Goal: Transaction & Acquisition: Purchase product/service

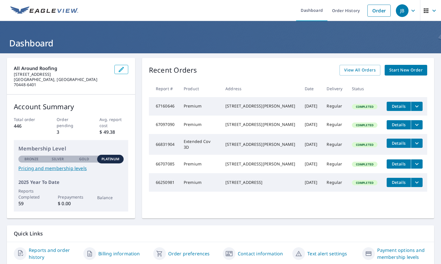
click at [409, 71] on span "Start New Order" at bounding box center [406, 69] width 33 height 7
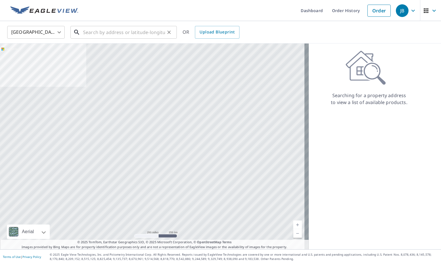
click at [87, 29] on input "text" at bounding box center [124, 32] width 82 height 16
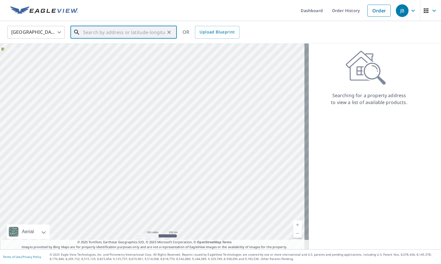
click at [104, 32] on input "text" at bounding box center [124, 32] width 82 height 16
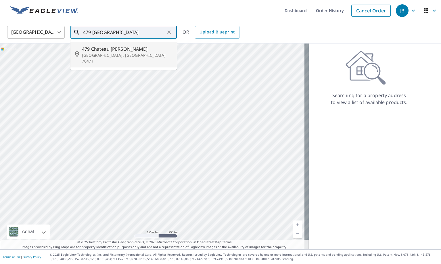
click at [111, 50] on span "479 Chateau [PERSON_NAME]" at bounding box center [127, 48] width 90 height 7
type input "[STREET_ADDRESS][PERSON_NAME][PERSON_NAME]"
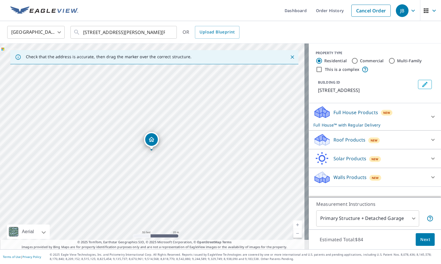
drag, startPoint x: 153, startPoint y: 138, endPoint x: 152, endPoint y: 142, distance: 4.4
click at [426, 144] on div at bounding box center [433, 140] width 14 height 14
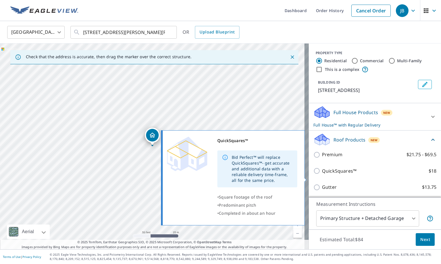
click at [315, 174] on input "QuickSquares™ $18" at bounding box center [318, 170] width 9 height 7
checkbox input "true"
checkbox input "false"
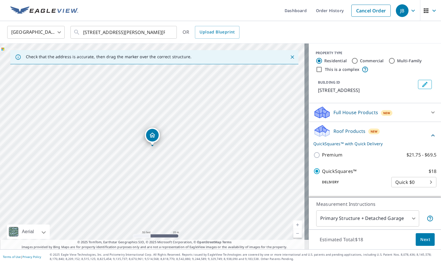
click at [427, 241] on button "Next" at bounding box center [425, 239] width 19 height 13
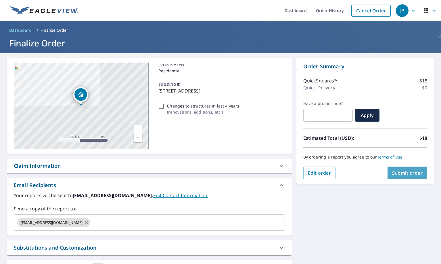
click at [399, 172] on span "Submit order" at bounding box center [408, 173] width 31 height 6
checkbox input "true"
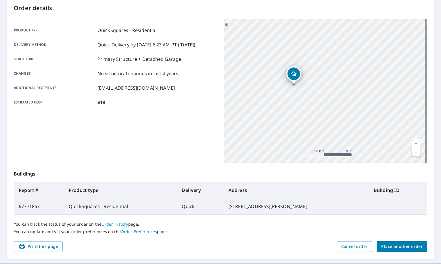
scroll to position [75, 0]
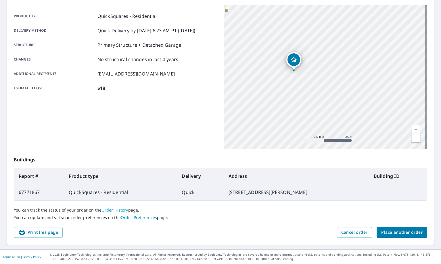
click at [416, 231] on span "Place another order" at bounding box center [402, 231] width 41 height 7
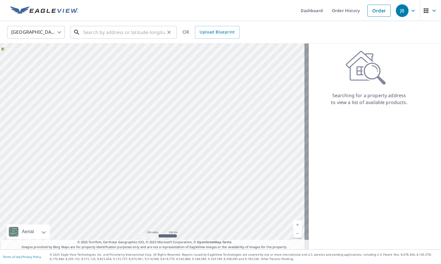
click at [111, 33] on input "text" at bounding box center [124, 32] width 82 height 16
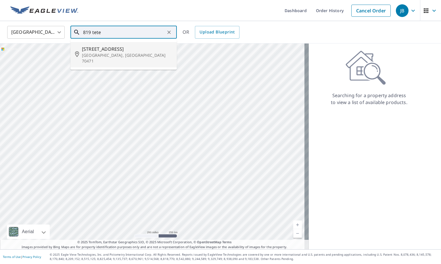
click at [109, 49] on span "[STREET_ADDRESS]" at bounding box center [127, 48] width 90 height 7
type input "[STREET_ADDRESS][PERSON_NAME]"
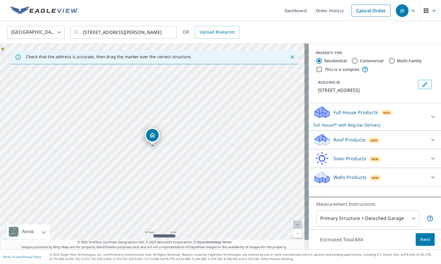
drag, startPoint x: 138, startPoint y: 140, endPoint x: 138, endPoint y: 128, distance: 11.2
drag, startPoint x: 226, startPoint y: 156, endPoint x: 127, endPoint y: 124, distance: 104.1
click at [127, 124] on div "[STREET_ADDRESS][PERSON_NAME]" at bounding box center [154, 145] width 309 height 205
drag, startPoint x: 163, startPoint y: 152, endPoint x: 123, endPoint y: 116, distance: 54.4
click at [123, 116] on div "[STREET_ADDRESS][PERSON_NAME]" at bounding box center [154, 145] width 309 height 205
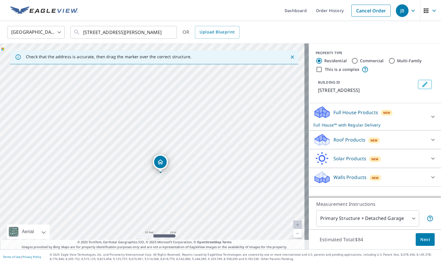
drag, startPoint x: 10, startPoint y: 68, endPoint x: 158, endPoint y: 163, distance: 175.5
click at [407, 140] on div "Roof Products New" at bounding box center [370, 140] width 113 height 14
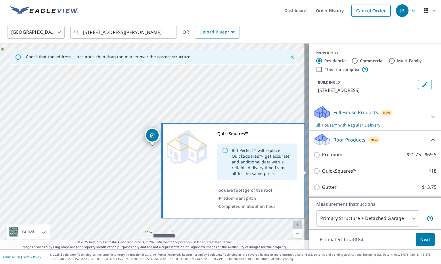
click at [322, 172] on p "QuickSquares™" at bounding box center [339, 170] width 35 height 7
click at [322, 172] on input "QuickSquares™ $18" at bounding box center [318, 170] width 9 height 7
checkbox input "true"
checkbox input "false"
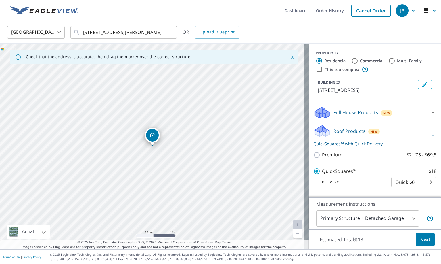
click at [423, 238] on span "Next" at bounding box center [426, 239] width 10 height 7
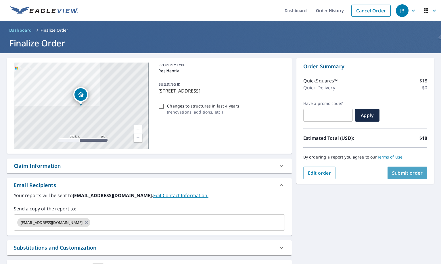
click at [398, 171] on span "Submit order" at bounding box center [408, 173] width 31 height 6
checkbox input "true"
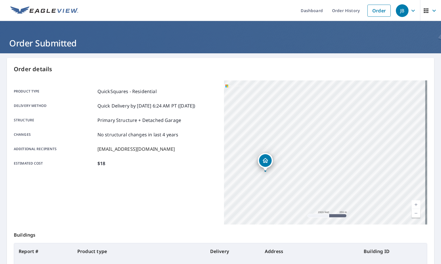
click at [397, 64] on div "Order details Product type QuickSquares - Residential Delivery method Quick Del…" at bounding box center [221, 189] width 428 height 262
click at [381, 68] on p "Order details" at bounding box center [221, 69] width 414 height 9
